Goal: Information Seeking & Learning: Learn about a topic

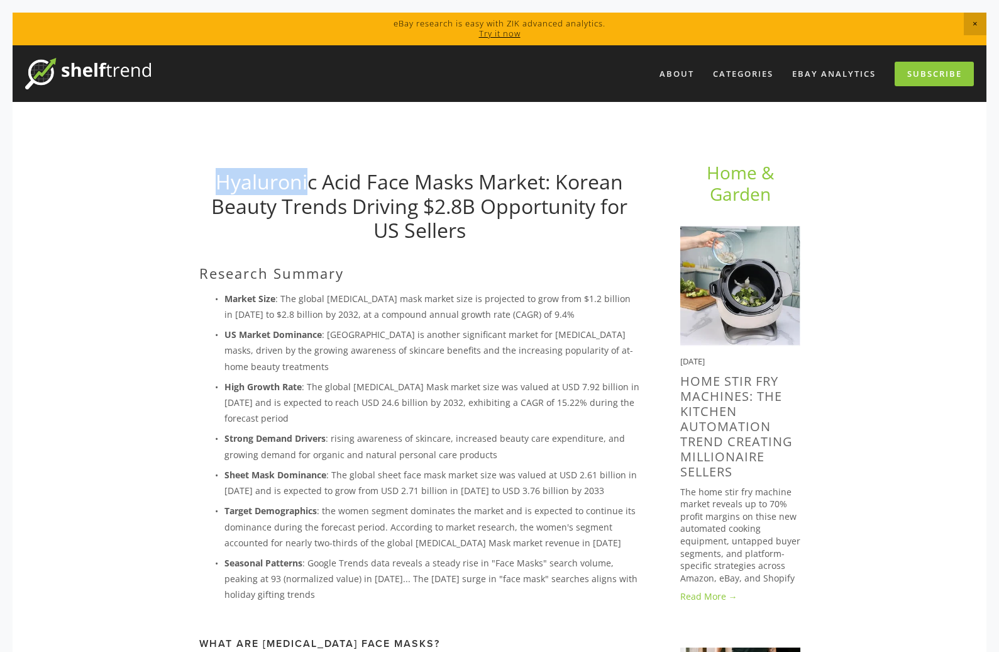
drag, startPoint x: 206, startPoint y: 173, endPoint x: 310, endPoint y: 186, distance: 104.5
click at [310, 186] on h1 "Hyaluronic Acid Face Masks Market: Korean Beauty Trends Driving $2.8B Opportuni…" at bounding box center [419, 206] width 441 height 72
click at [310, 186] on link "Hyaluronic Acid Face Masks Market: Korean Beauty Trends Driving $2.8B Opportuni…" at bounding box center [419, 205] width 416 height 75
click at [361, 187] on link "Hyaluronic Acid Face Masks Market: Korean Beauty Trends Driving $2.8B Opportuni…" at bounding box center [419, 205] width 416 height 75
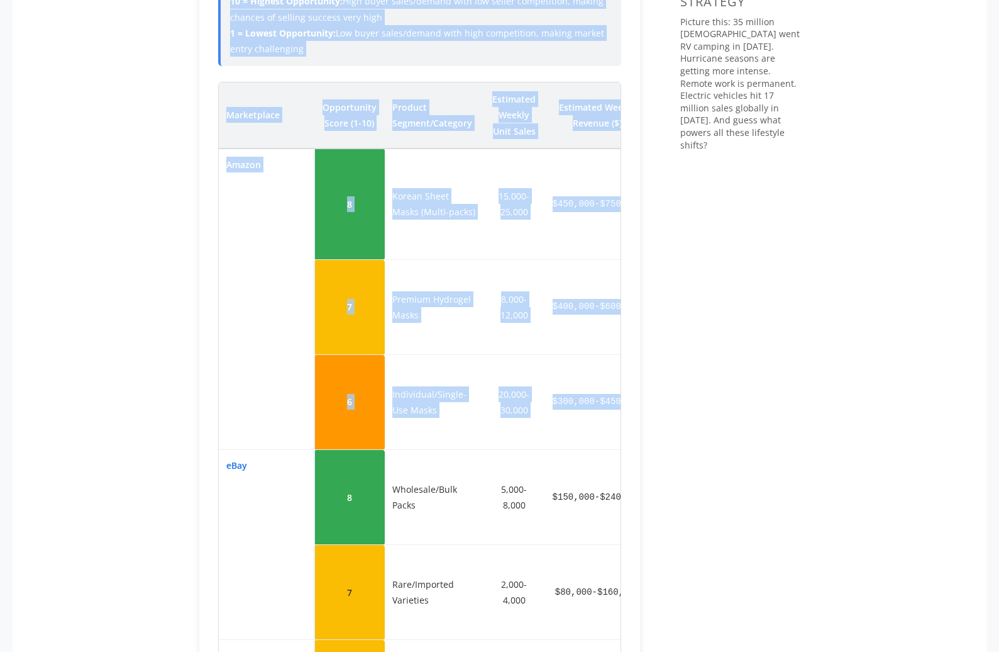
scroll to position [1132, 0]
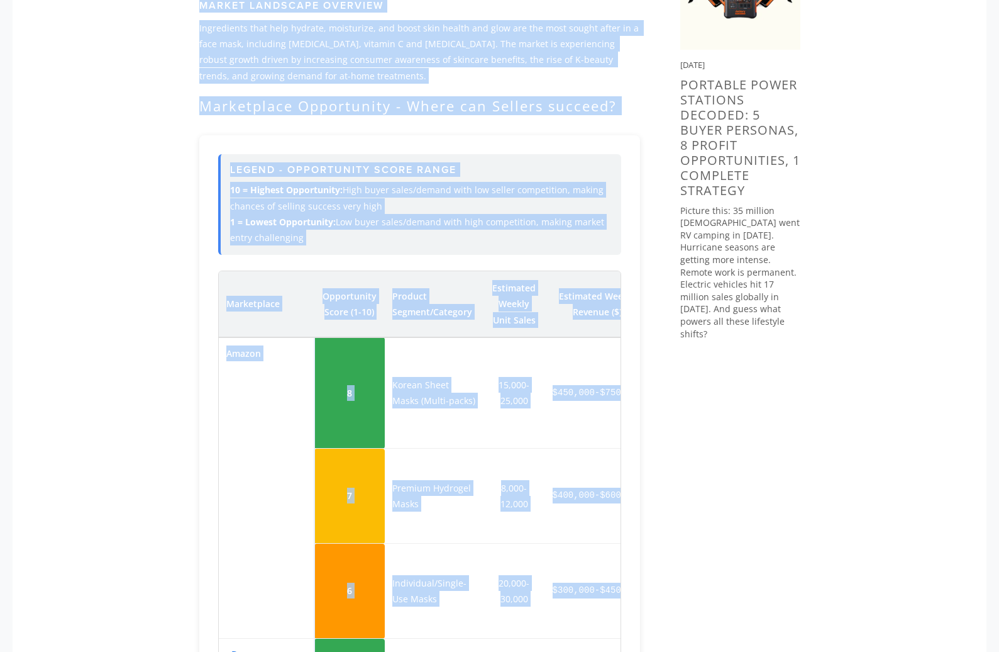
drag, startPoint x: 201, startPoint y: 268, endPoint x: 635, endPoint y: 254, distance: 434.8
copy div "Research Summary Market Size : The global hyaluronic acid mask market size is p…"
